Goal: Task Accomplishment & Management: Complete application form

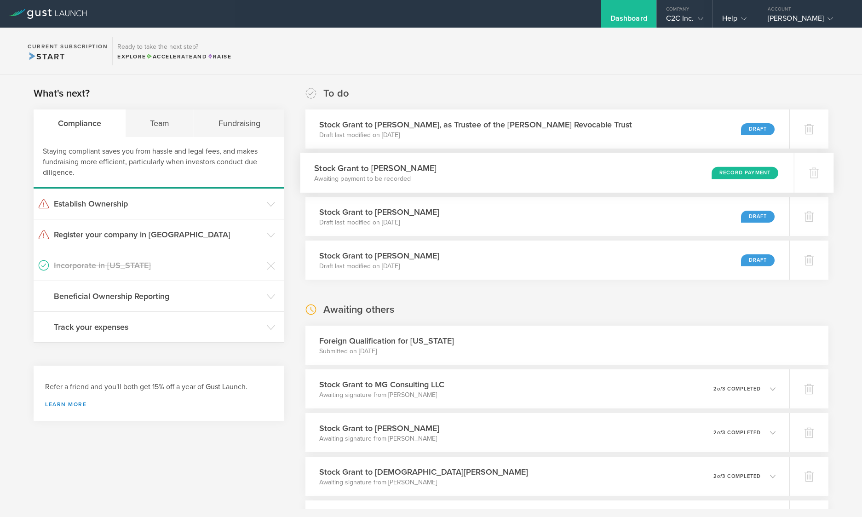
scroll to position [3925, 0]
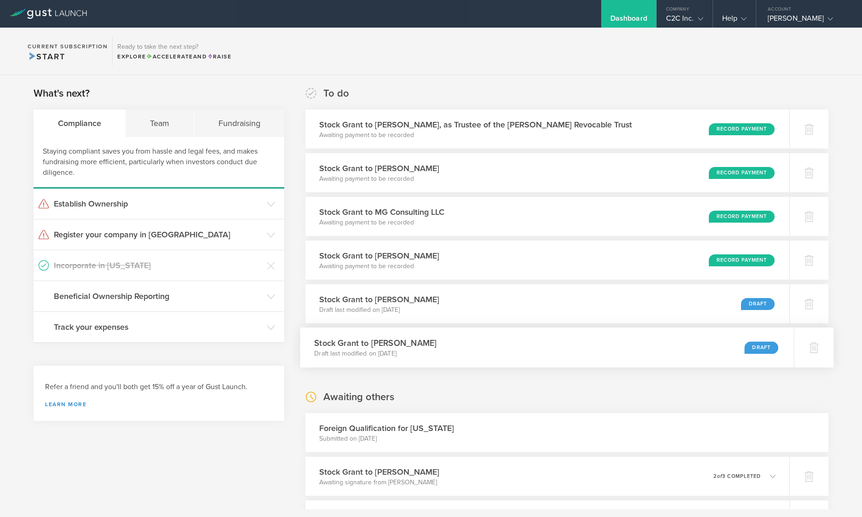
click at [697, 345] on div "Stock Grant to Katherine Shelledy Draft last modified on Aug 18, 2025 Draft" at bounding box center [548, 348] width 494 height 40
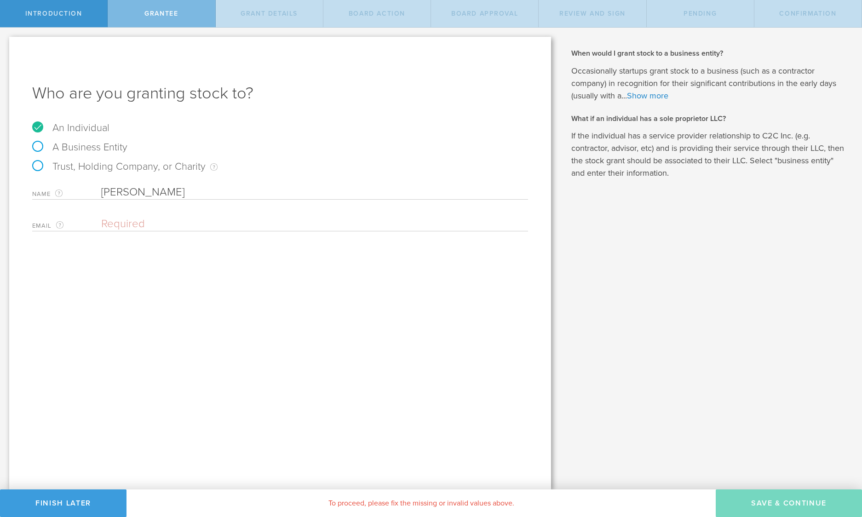
click at [38, 146] on label "A Business Entity" at bounding box center [79, 147] width 95 height 12
click at [6, 42] on input "A Business Entity" at bounding box center [3, 35] width 6 height 15
radio input "true"
click at [180, 192] on input "text" at bounding box center [314, 192] width 427 height 14
type input "Twin Legacy Partners LLC"
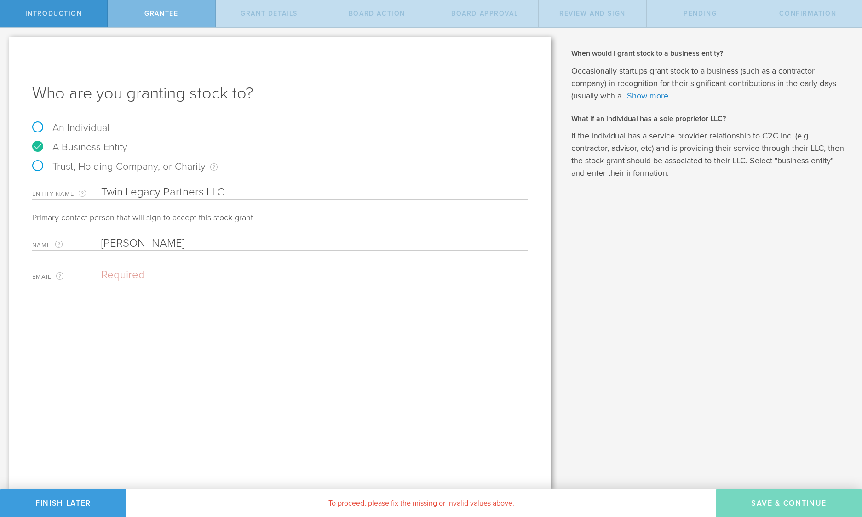
type input "Katherine Shelledy"
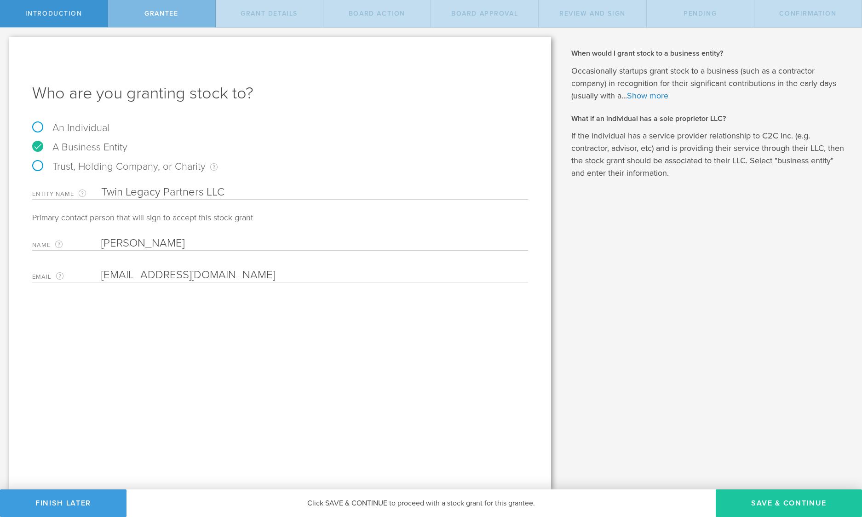
type input "kshelledy@c-2clip.com"
click at [746, 499] on button "Save & Continue" at bounding box center [789, 504] width 146 height 28
type input "1,100,000"
type input "48"
type input "12"
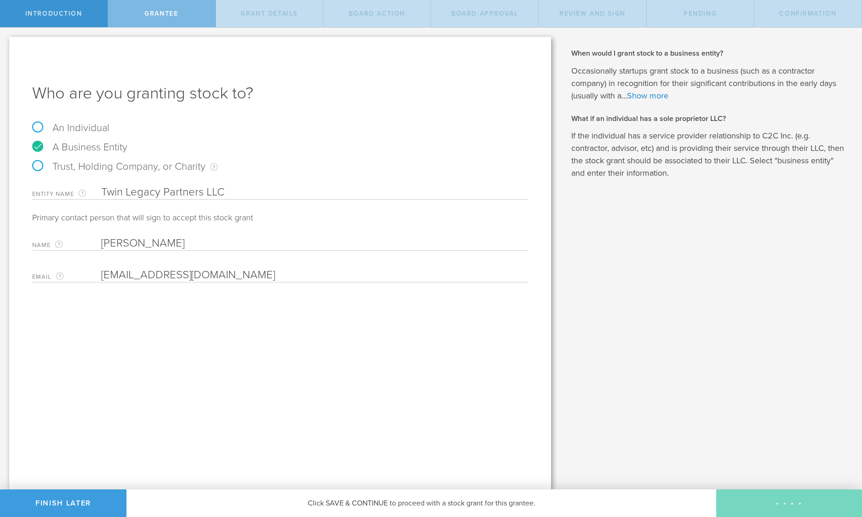
select select "none"
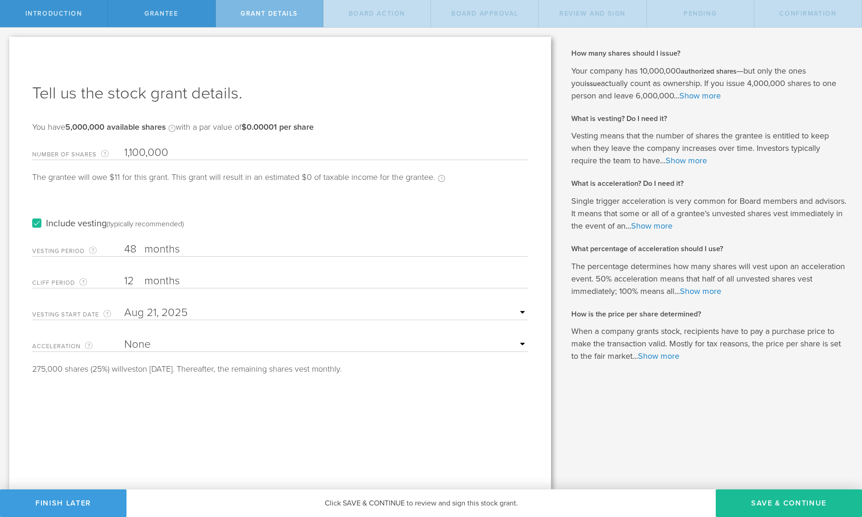
click at [36, 221] on label "Include vesting (typically recommended)" at bounding box center [108, 224] width 152 height 10
click at [0, 0] on input "Include vesting (typically recommended)" at bounding box center [0, 0] width 0 height 0
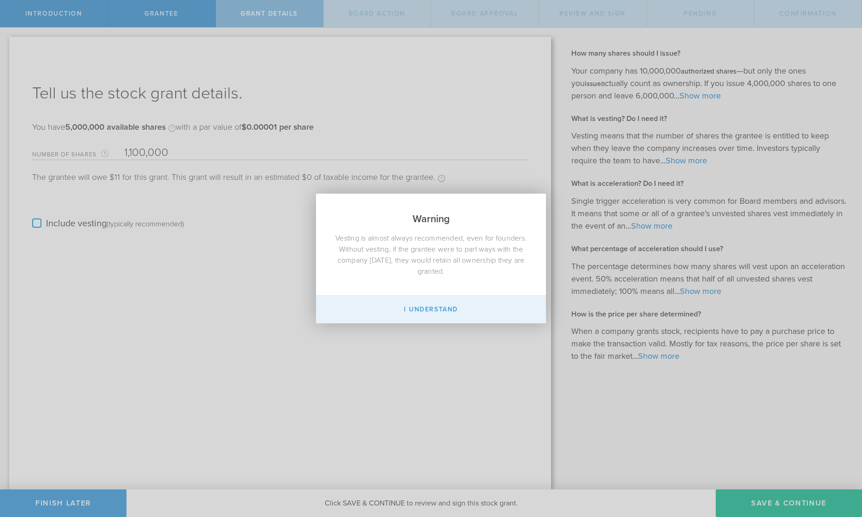
click at [440, 307] on button "I Understand" at bounding box center [431, 310] width 230 height 28
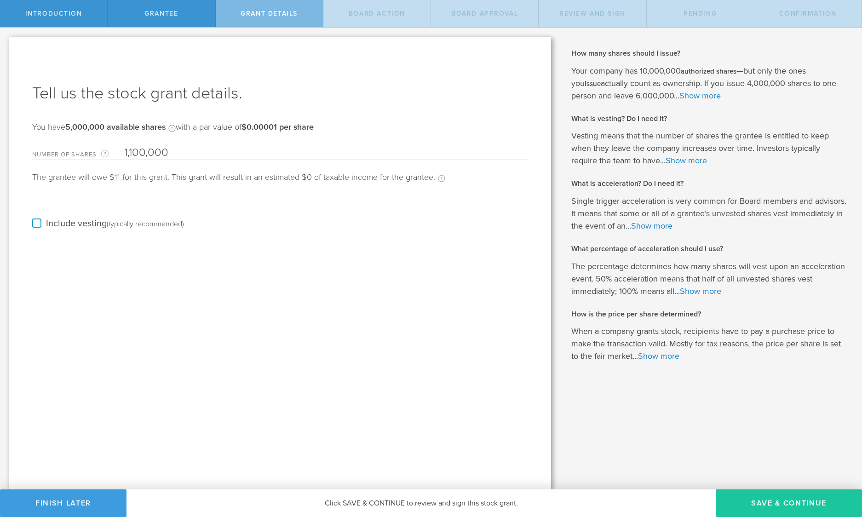
click at [787, 501] on button "Save & Continue" at bounding box center [789, 504] width 146 height 28
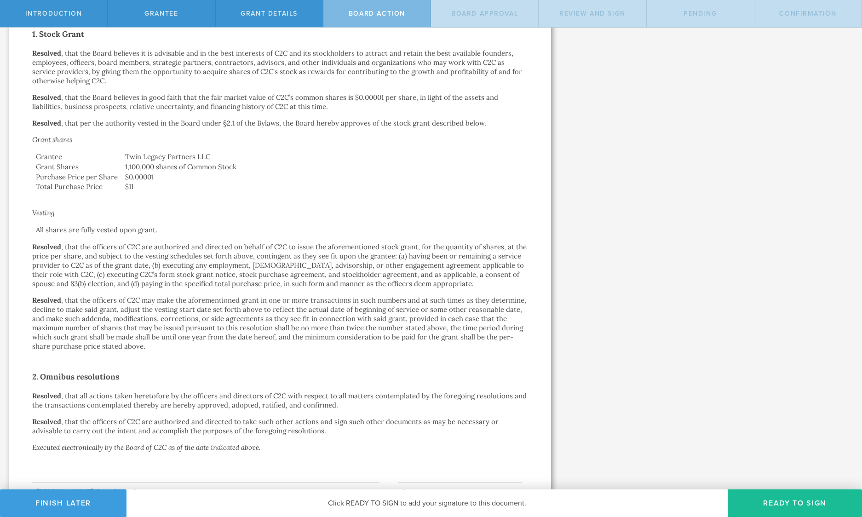
scroll to position [226, 0]
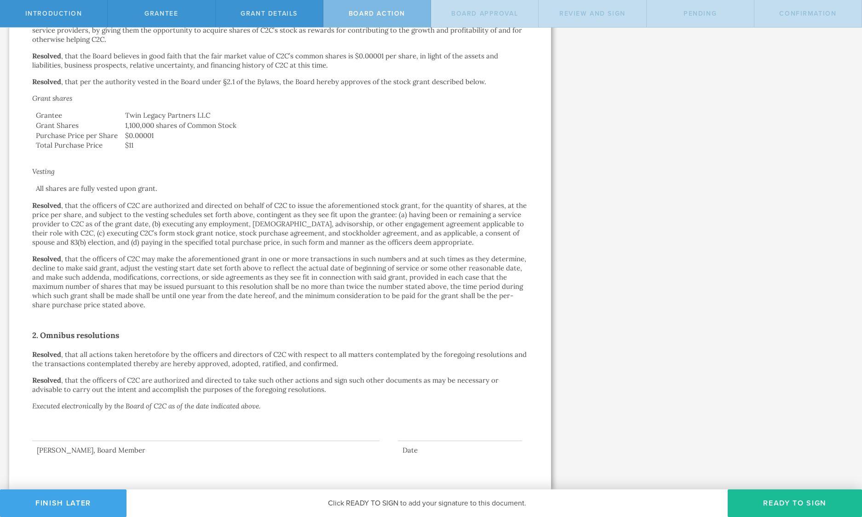
click at [97, 500] on button "Finish Later" at bounding box center [63, 504] width 127 height 28
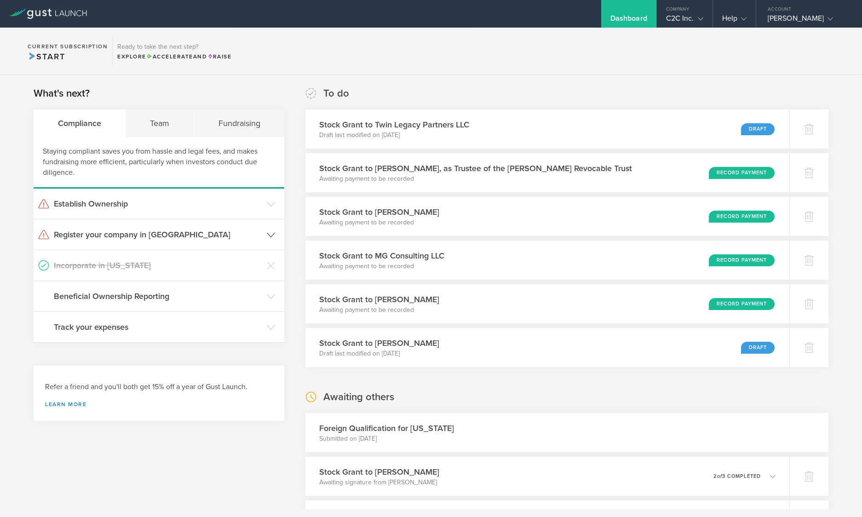
click at [271, 232] on icon at bounding box center [271, 235] width 8 height 8
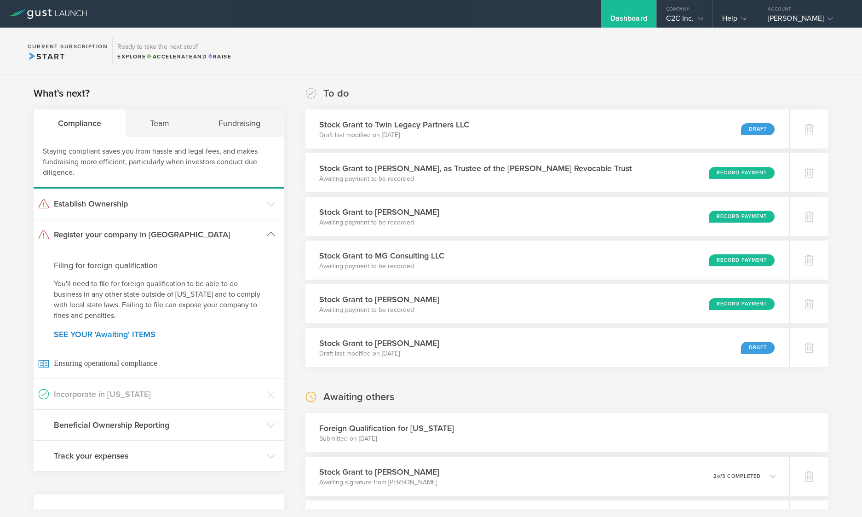
click at [254, 232] on h3 "Register your company in [GEOGRAPHIC_DATA]" at bounding box center [158, 235] width 208 height 12
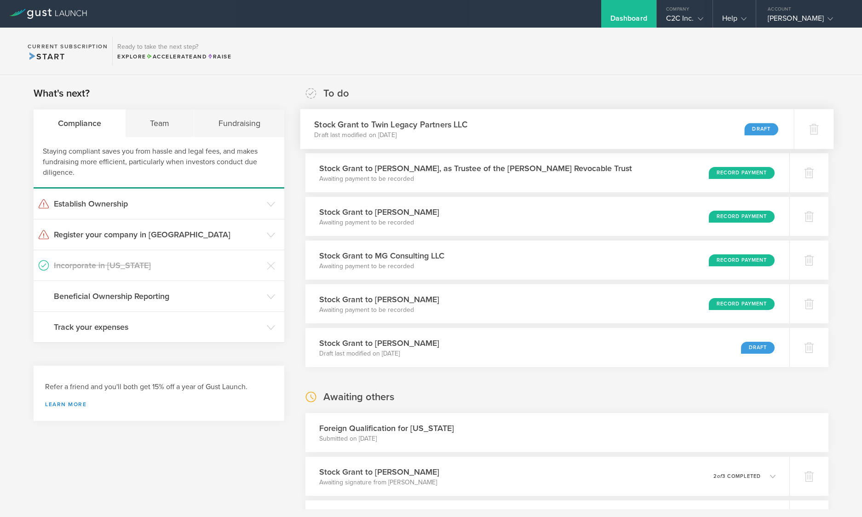
click at [506, 123] on div "Stock Grant to Twin Legacy Partners LLC Draft last modified on Aug 21, 2025 Dra…" at bounding box center [548, 129] width 494 height 40
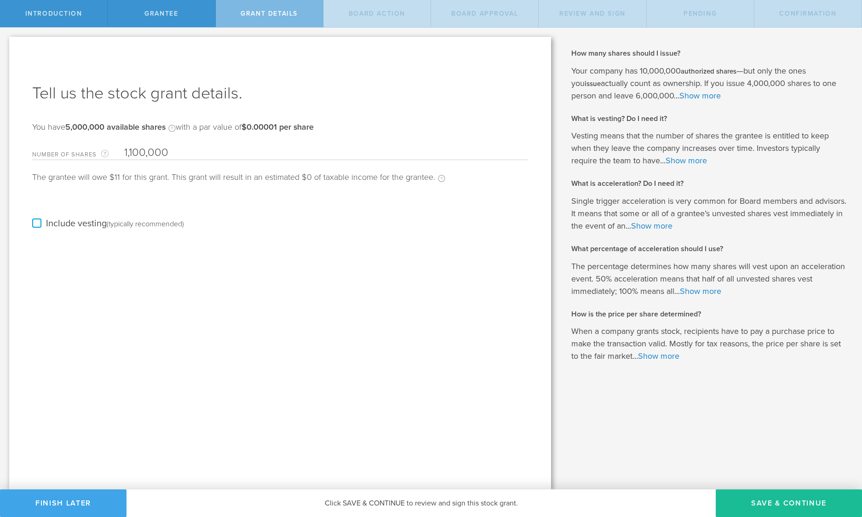
click at [76, 500] on button "Finish Later" at bounding box center [63, 504] width 127 height 28
